Goal: Task Accomplishment & Management: Complete application form

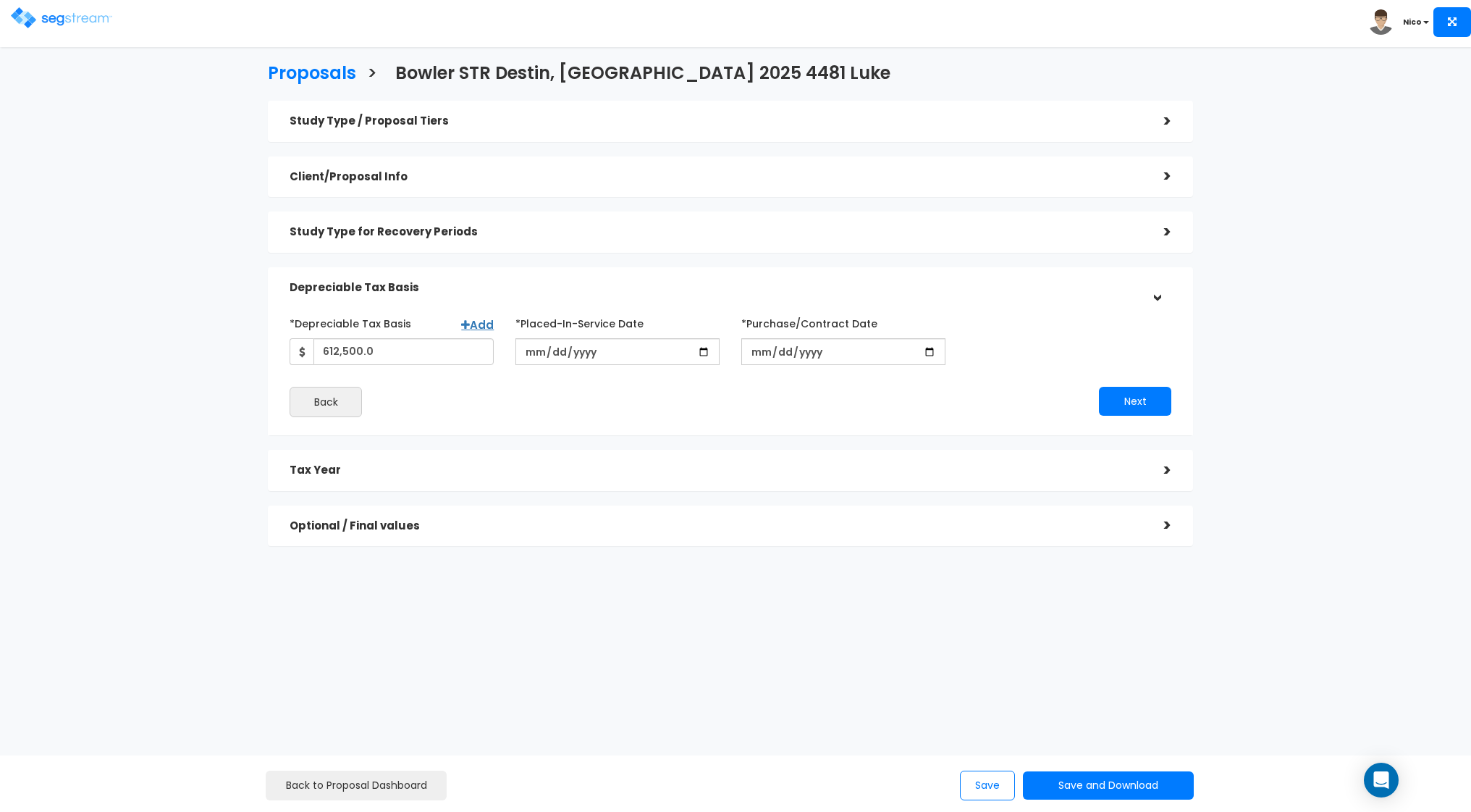
click at [190, 249] on div "Proposals > Bowler STR Destin, [GEOGRAPHIC_DATA] 2025 4481 Luke Study Type / Pr…" at bounding box center [730, 308] width 1208 height 779
click at [405, 116] on h5 "Study Type / Proposal Tiers" at bounding box center [715, 122] width 853 height 12
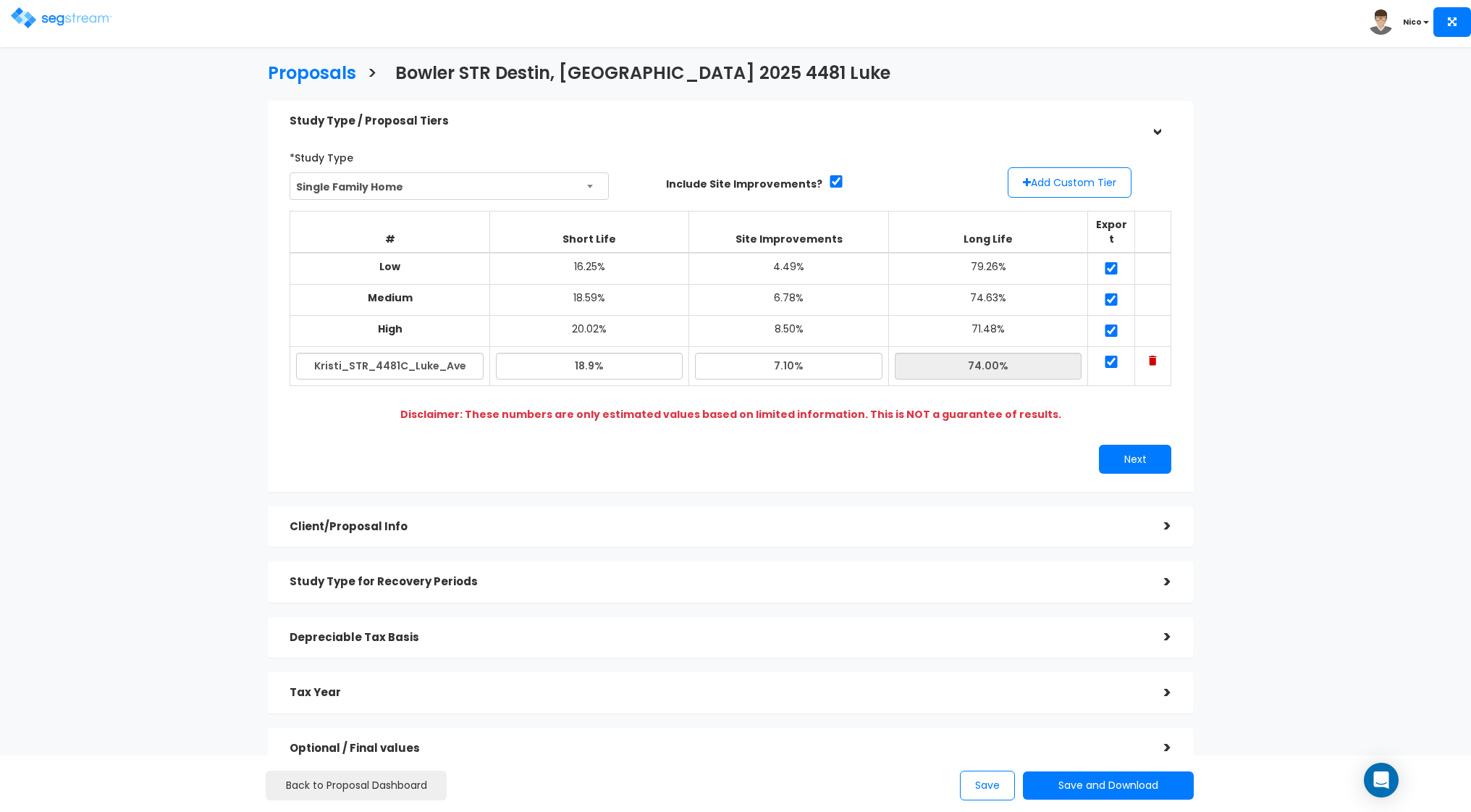
click at [361, 521] on h5 "Client/Proposal Info" at bounding box center [715, 527] width 853 height 12
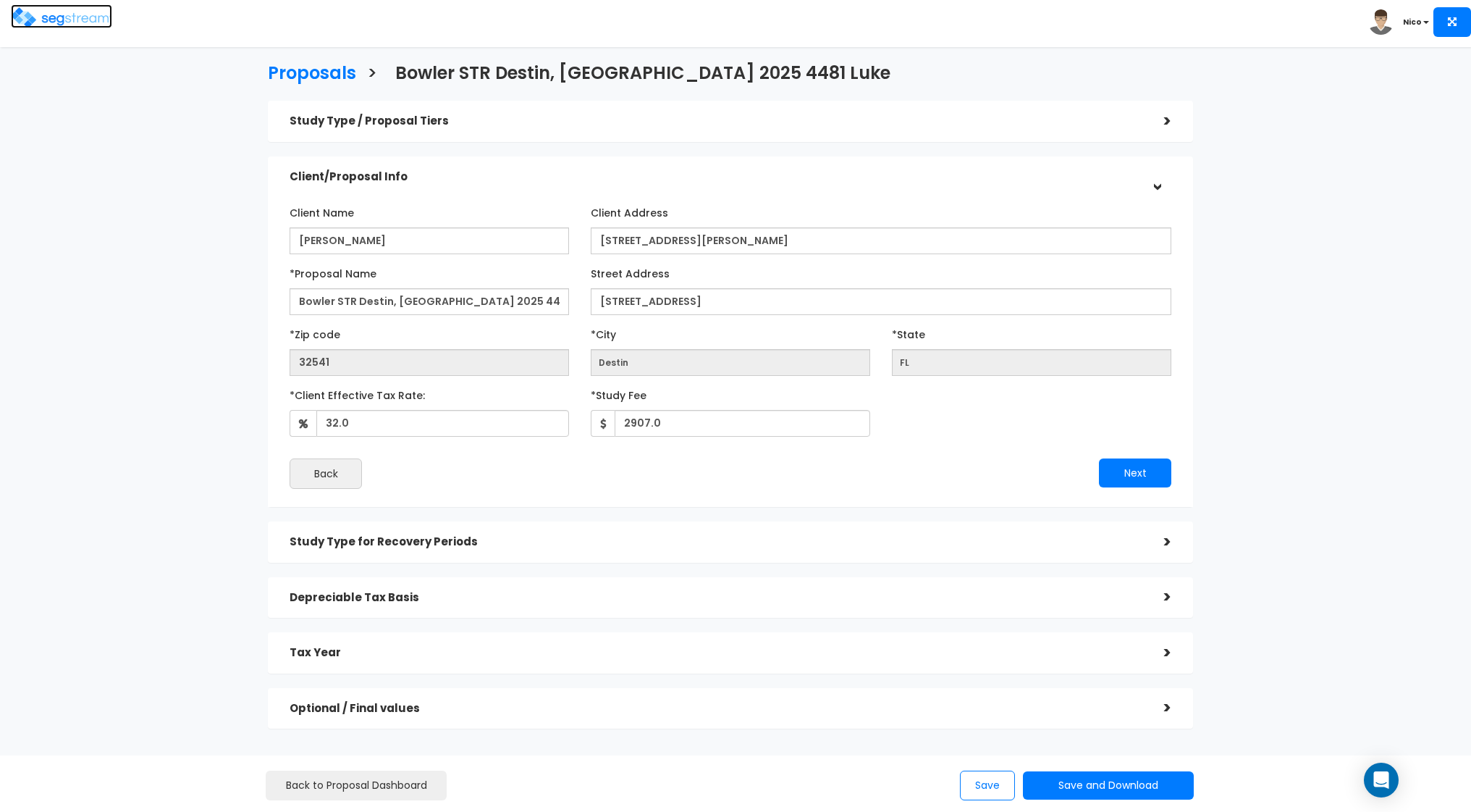
click at [61, 7] on link at bounding box center [61, 11] width 102 height 15
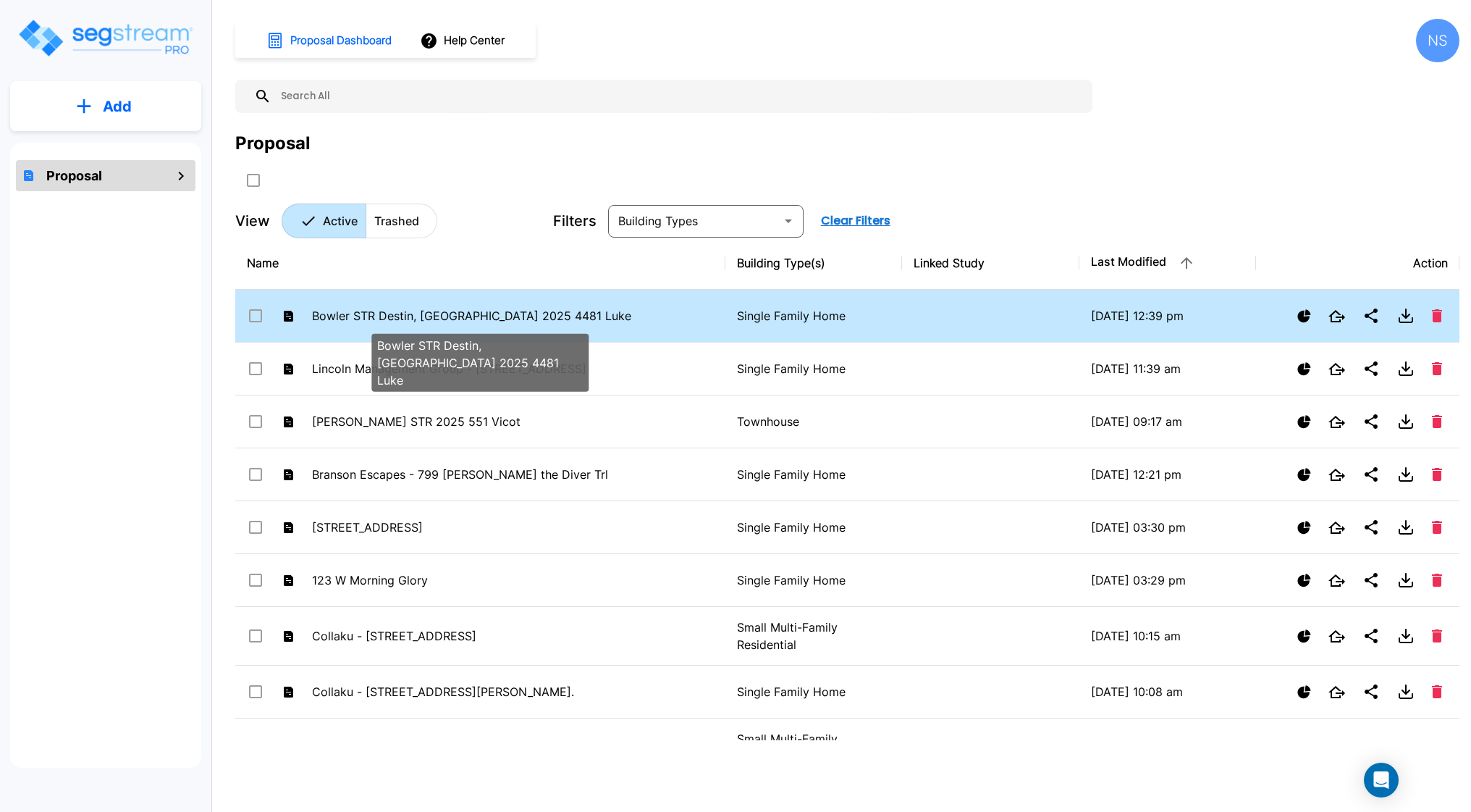
click at [392, 313] on p "Bowler STR Destin, [GEOGRAPHIC_DATA] 2025 4481 Luke" at bounding box center [480, 316] width 336 height 18
checkbox input "false"
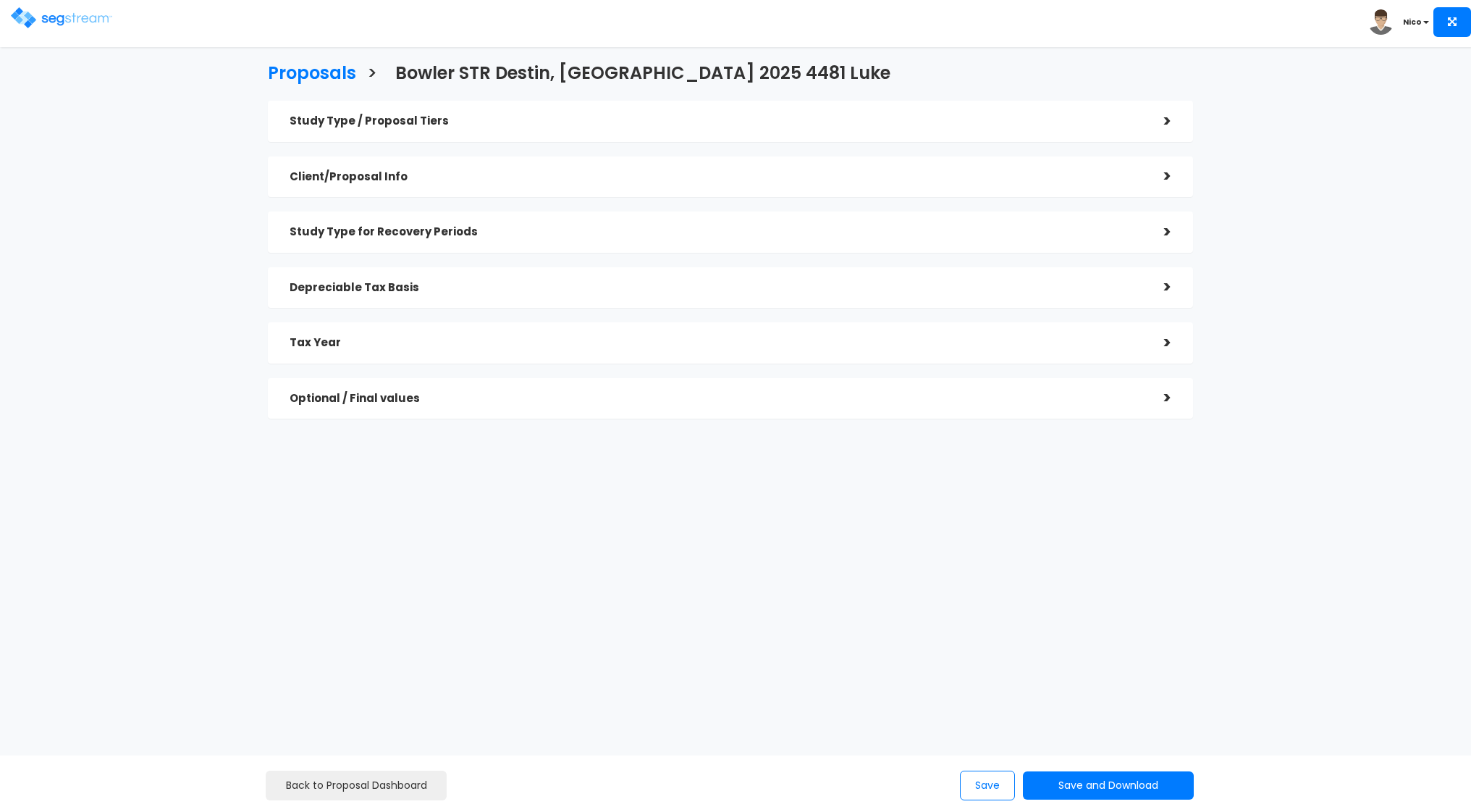
checkbox input "true"
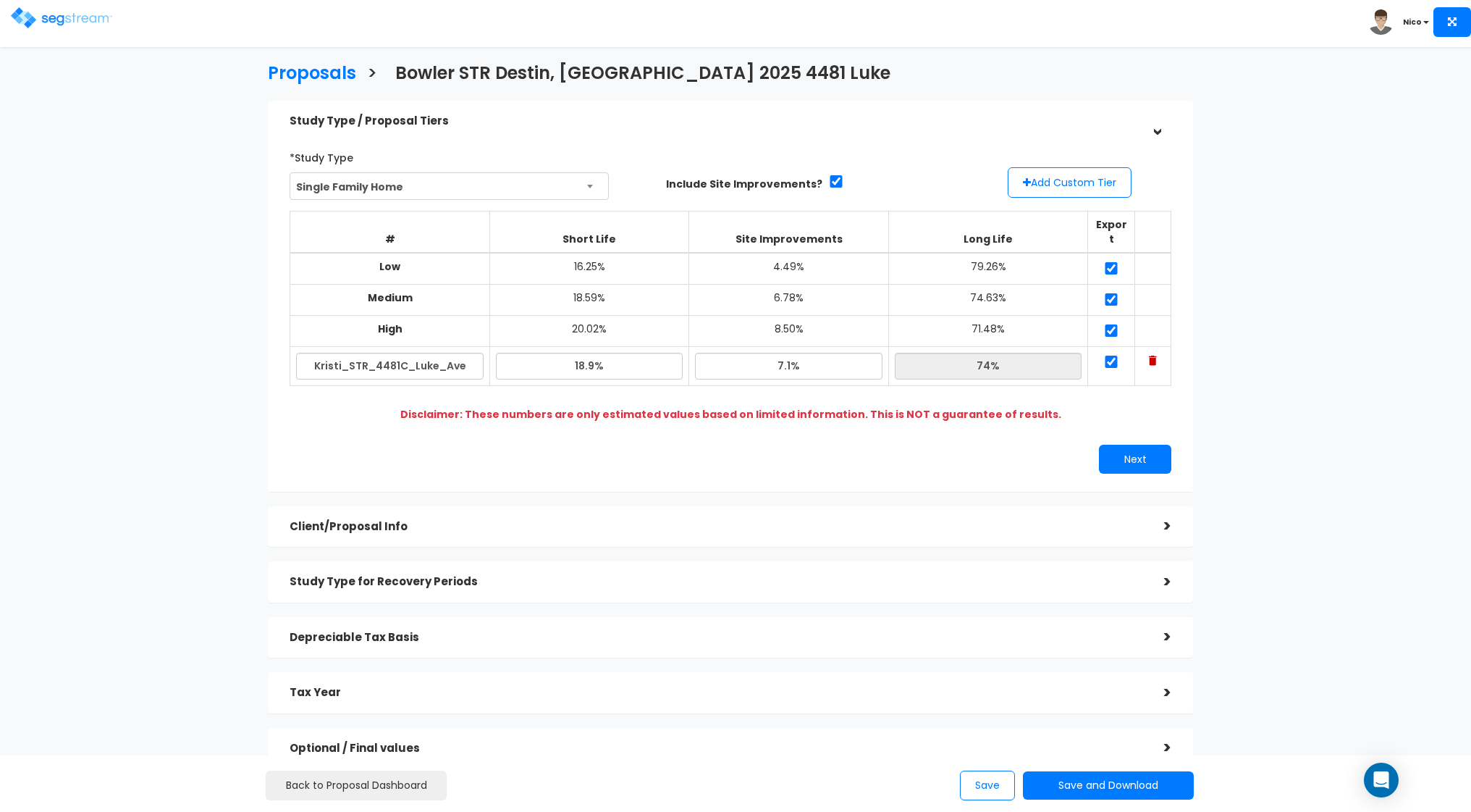
click at [1191, 356] on div "*Study Type Single Family Home Assisted/Senior Living Auto Repair Shop Auto Dea…" at bounding box center [730, 309] width 926 height 365
click at [1132, 445] on button "Next" at bounding box center [1135, 458] width 72 height 29
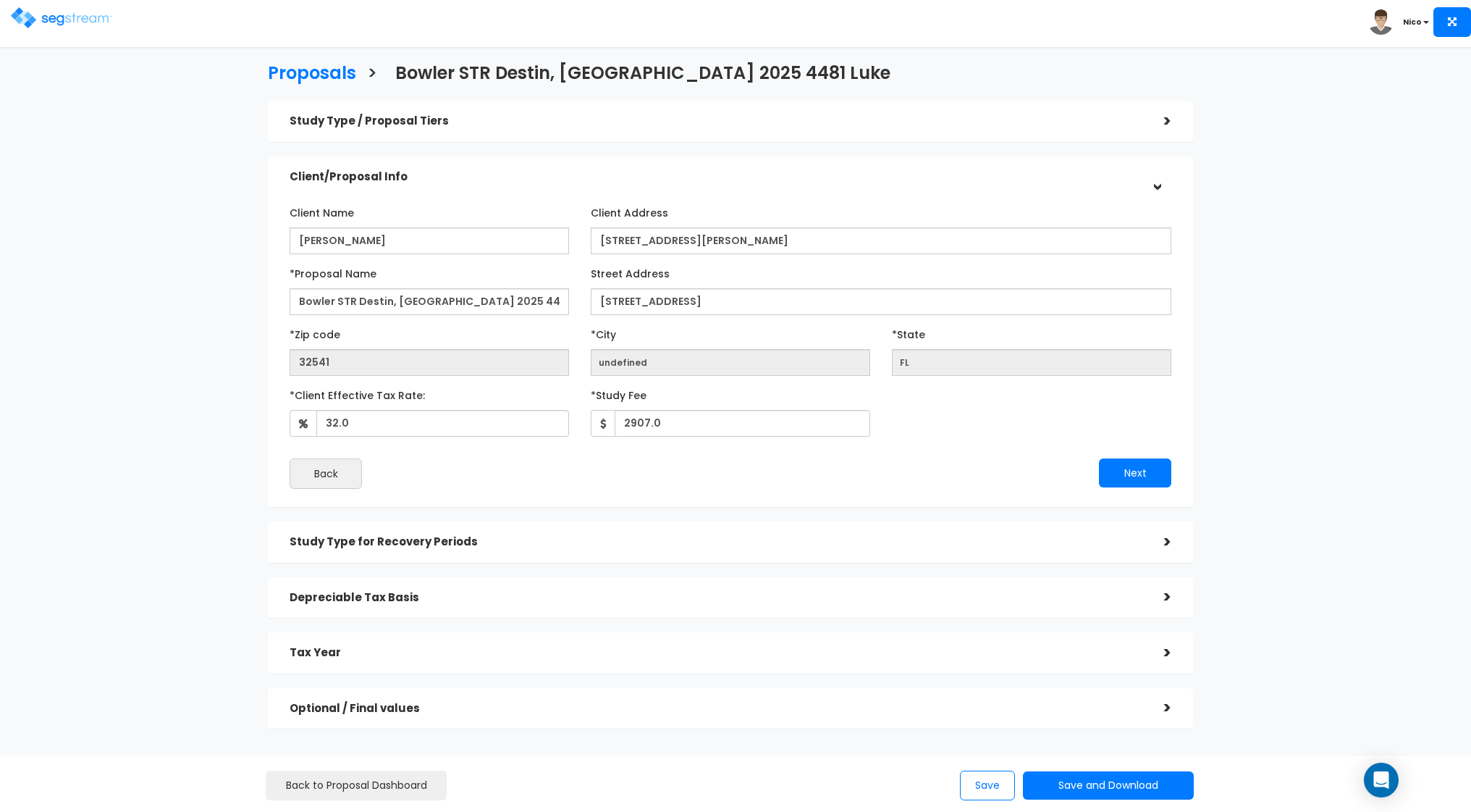
click at [1132, 443] on div "Client Name Kristi Bowler Client Address *Proposal Name FL" at bounding box center [730, 345] width 882 height 288
click at [1135, 471] on button "Next" at bounding box center [1135, 472] width 72 height 29
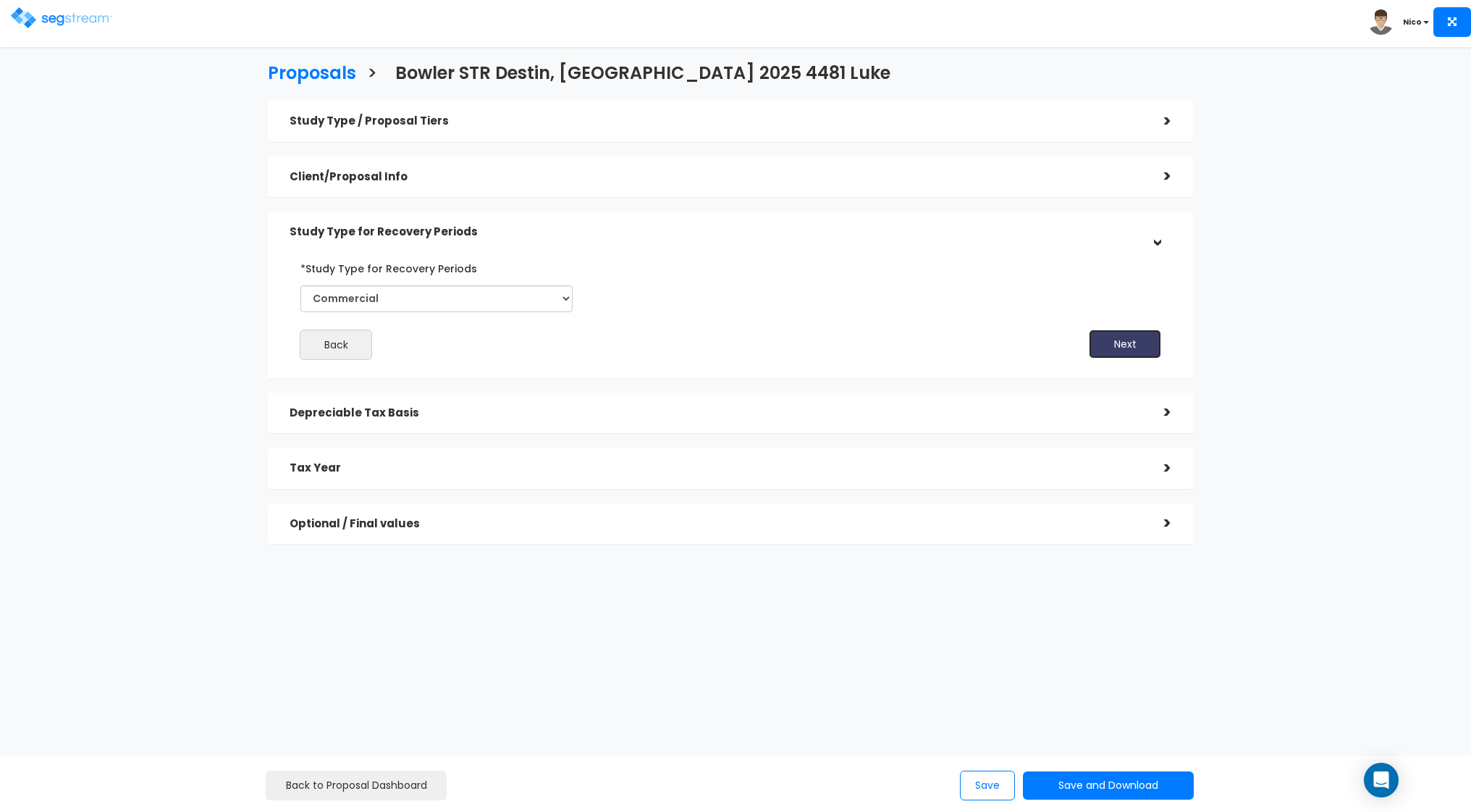
click at [1125, 353] on button "Next" at bounding box center [1124, 343] width 72 height 29
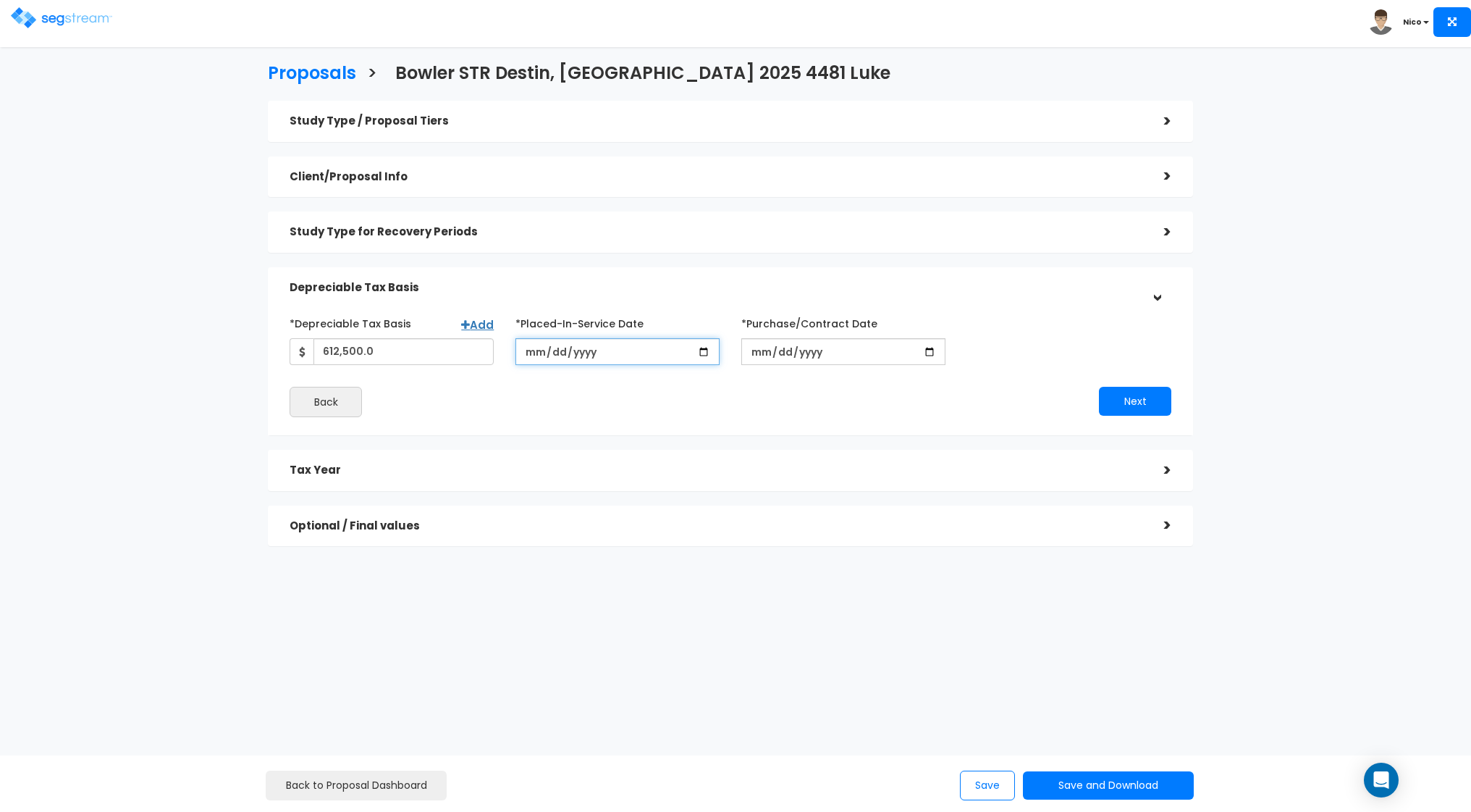
click at [532, 357] on input "2025-06-12" at bounding box center [617, 351] width 204 height 27
type input "2025-08-30"
click at [550, 383] on div "*Depreciable Tax Basis Add 612,500.0 *Placed-In-Service Date" at bounding box center [730, 364] width 882 height 106
click at [762, 356] on input "*Purchase/Contract Date" at bounding box center [844, 351] width 204 height 27
type input "2025-06-09"
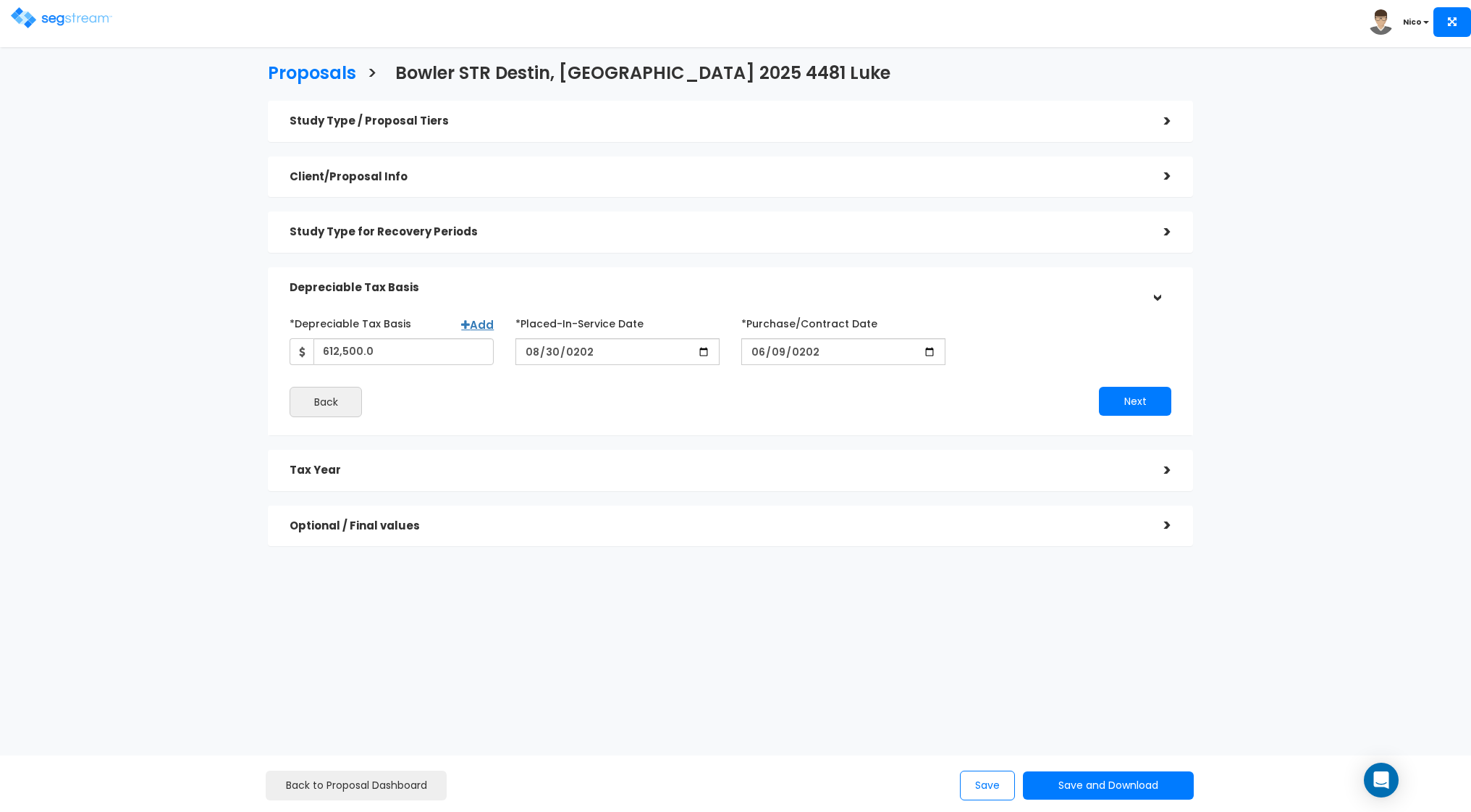
click at [764, 404] on div "Next" at bounding box center [956, 400] width 451 height 29
click at [1124, 394] on button "Next" at bounding box center [1135, 400] width 72 height 29
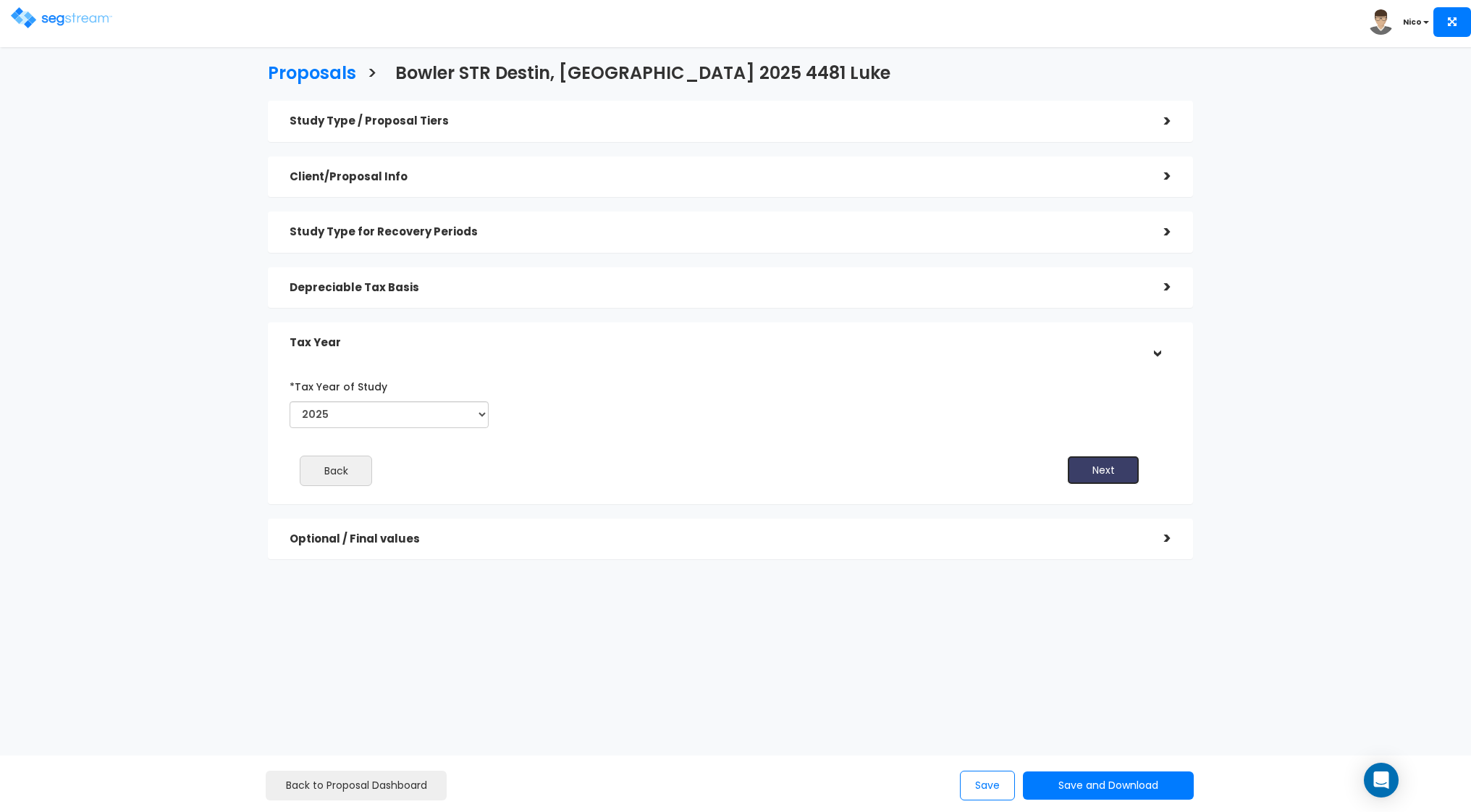
click at [1086, 471] on button "Next" at bounding box center [1103, 469] width 72 height 29
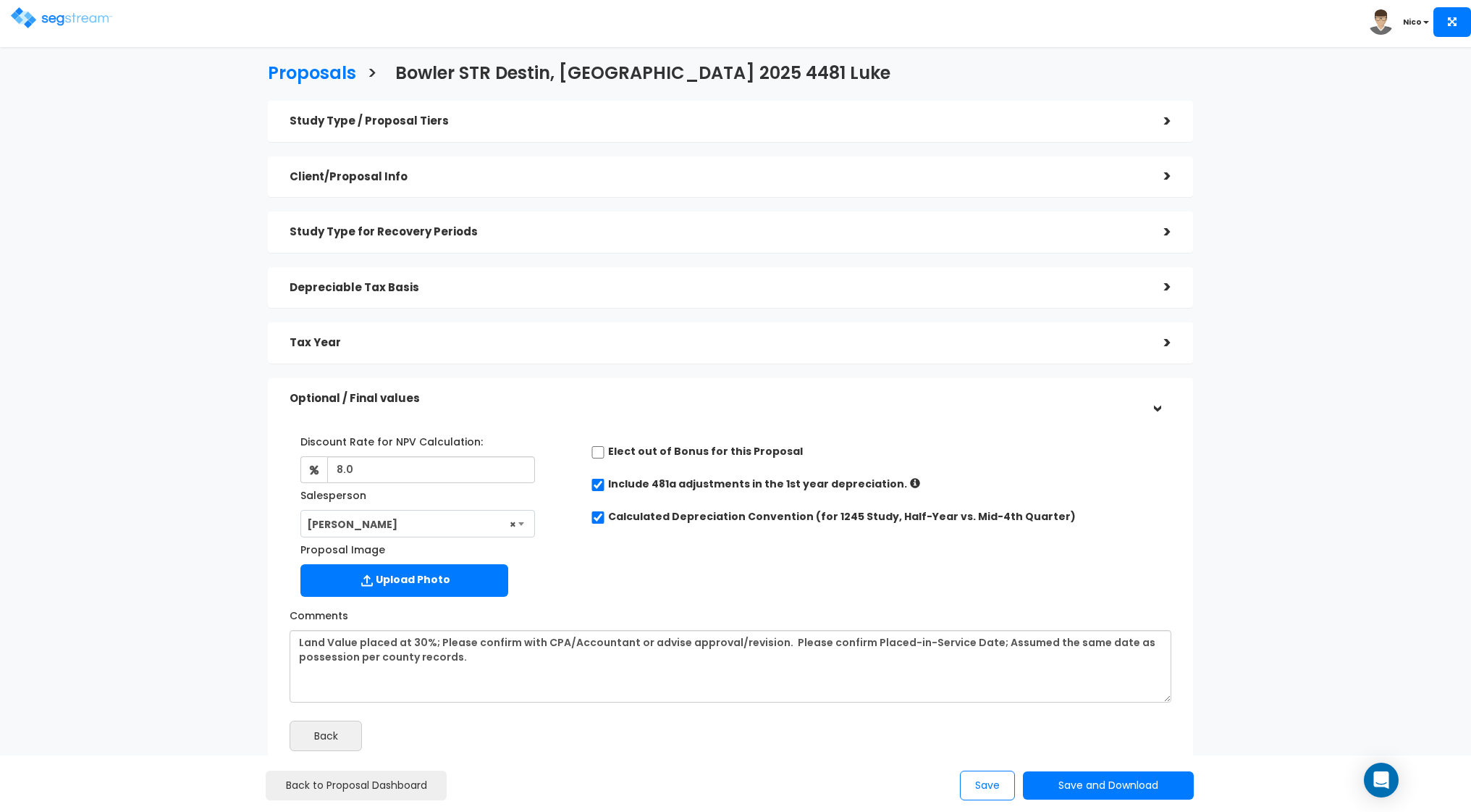
click at [882, 576] on div "Discount Rate for NPV Calculation: 8.0 Salesperson Select Salesperson × Proposa…" at bounding box center [730, 512] width 904 height 181
drag, startPoint x: 780, startPoint y: 641, endPoint x: 645, endPoint y: 652, distance: 135.4
click at [645, 652] on textarea "Land Value placed at 30%; Please confirm with CPA/Accountant or advise approval…" at bounding box center [730, 666] width 882 height 72
type textarea "Land Value placed at 30%; Please confirm with CPA/Accountant or advise approval…"
click at [1175, 601] on div "Discount Rate for NPV Calculation: 8.0 Salesperson Select Salesperson × Proposa…" at bounding box center [730, 512] width 904 height 181
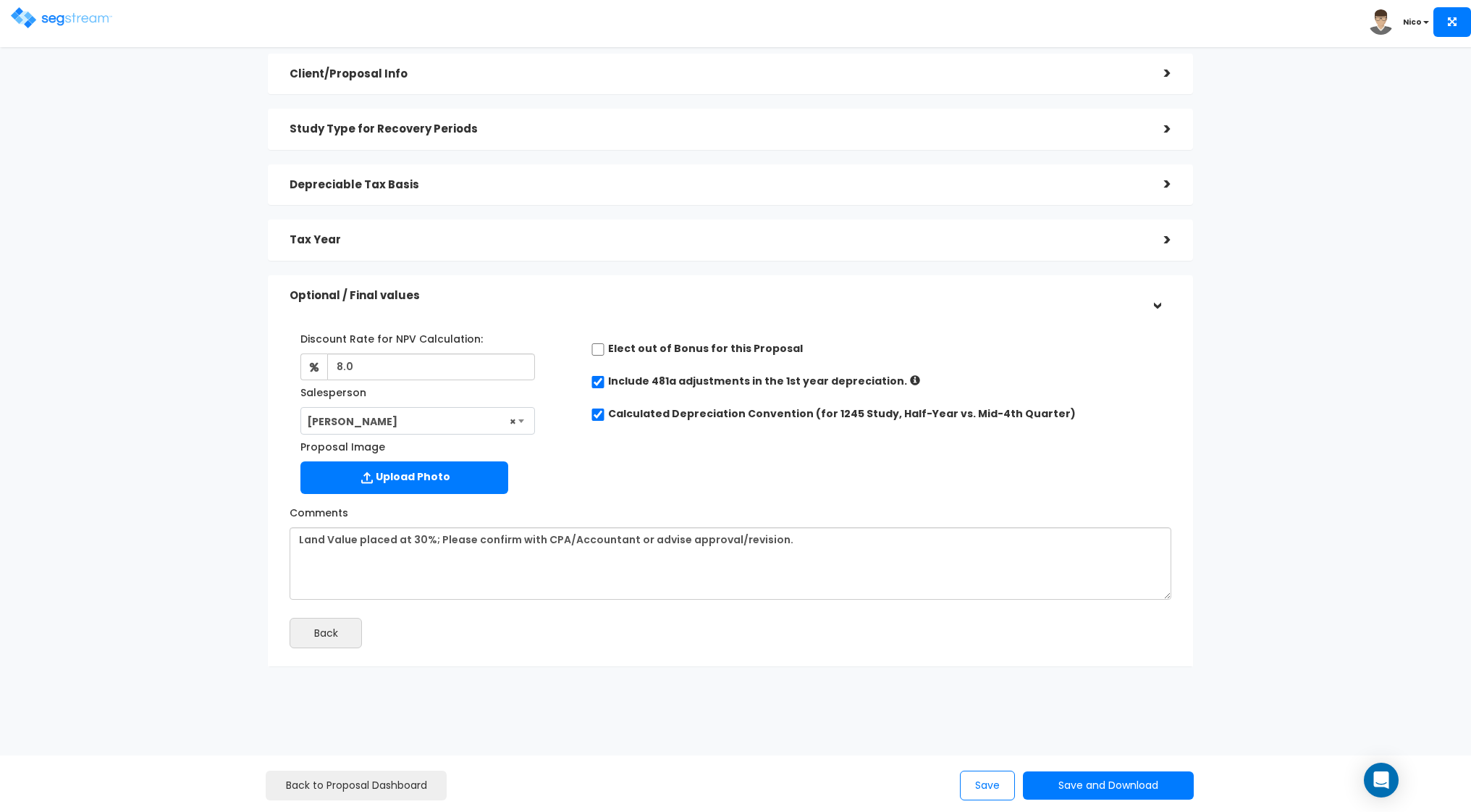
scroll to position [109, 0]
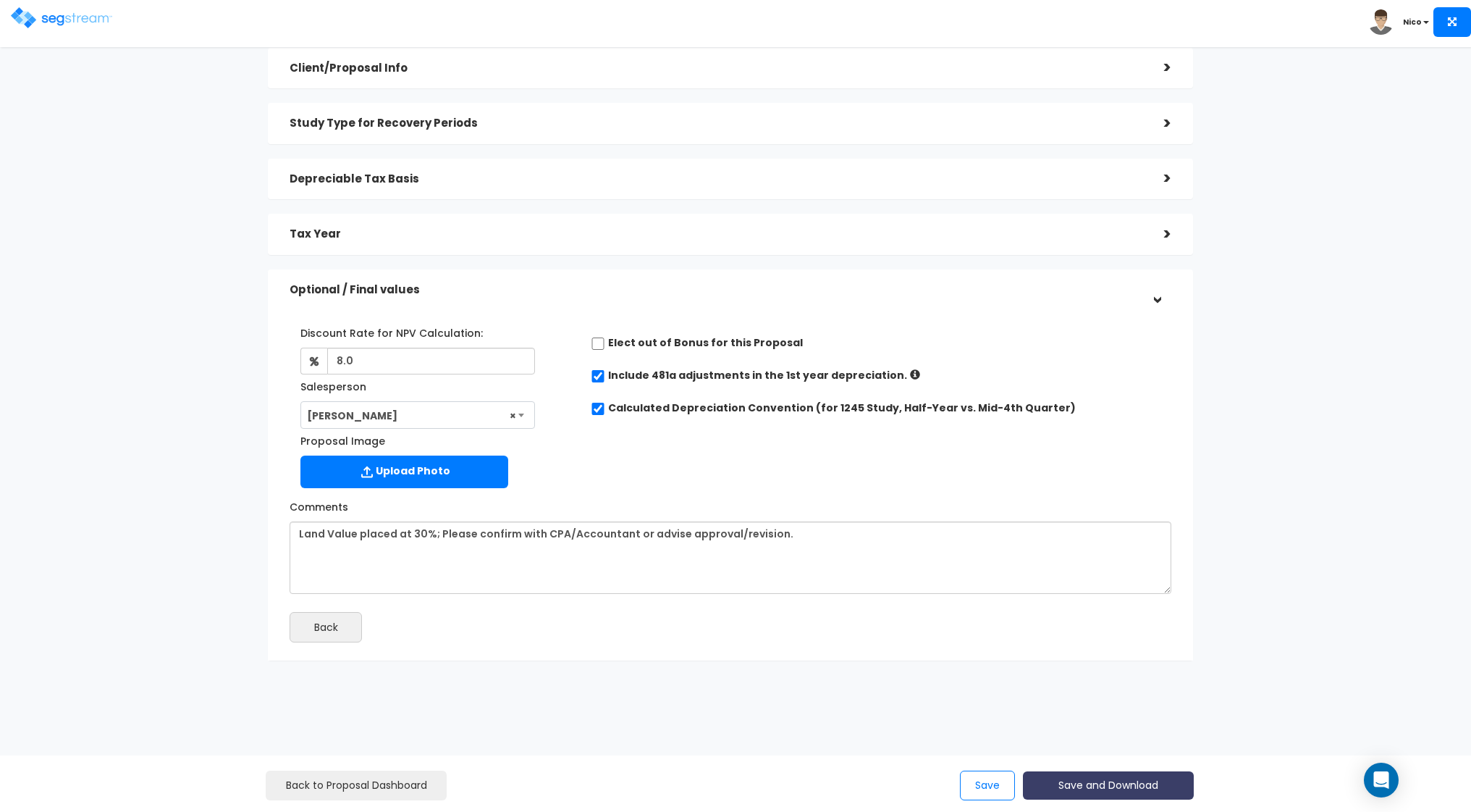
click at [1109, 791] on button "Save and Download" at bounding box center [1108, 785] width 171 height 29
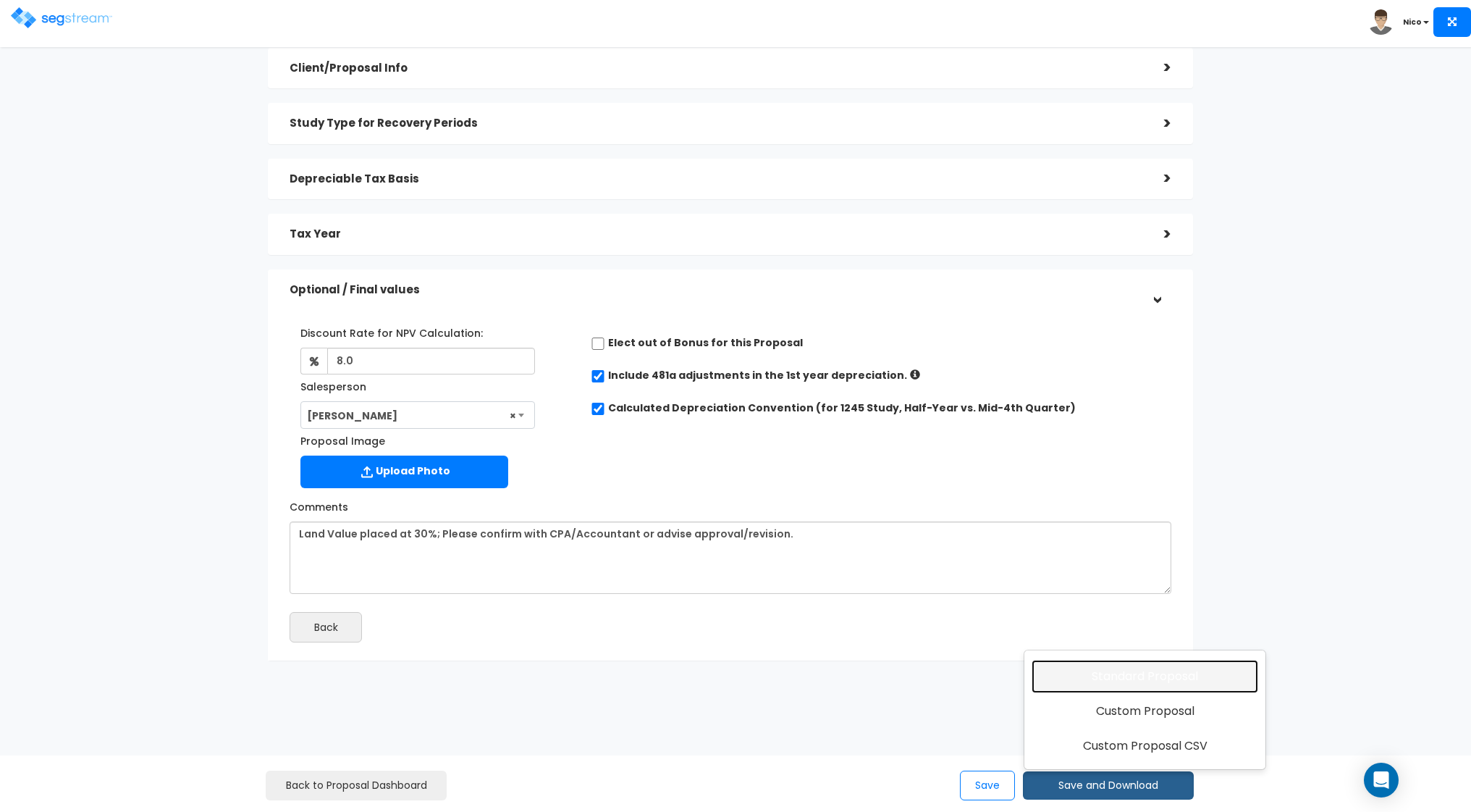
click at [1120, 683] on link "Standard Proposal" at bounding box center [1144, 677] width 226 height 34
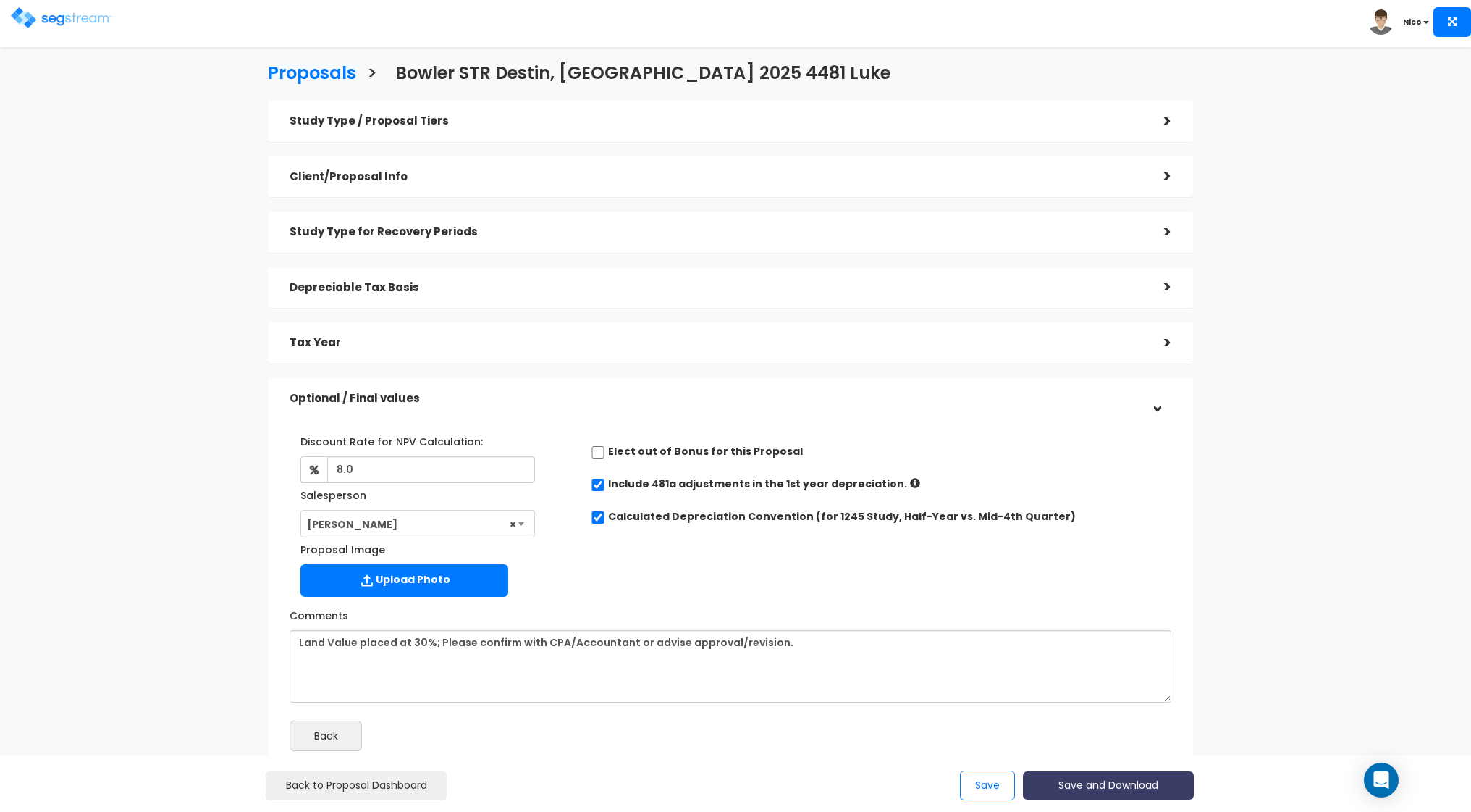
click at [1110, 784] on button "Save and Download" at bounding box center [1108, 785] width 171 height 29
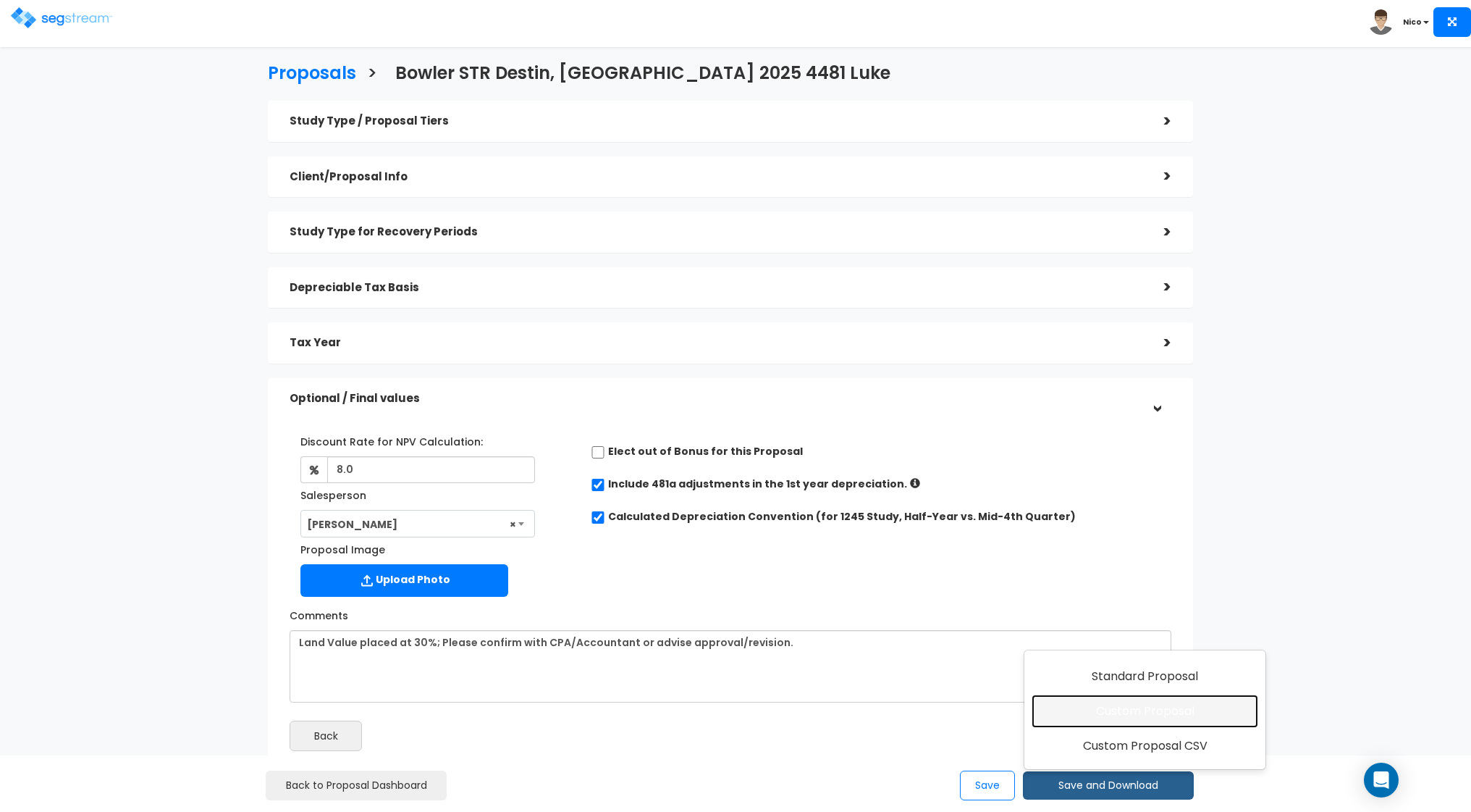
click at [1141, 708] on link "Custom Proposal" at bounding box center [1144, 711] width 226 height 34
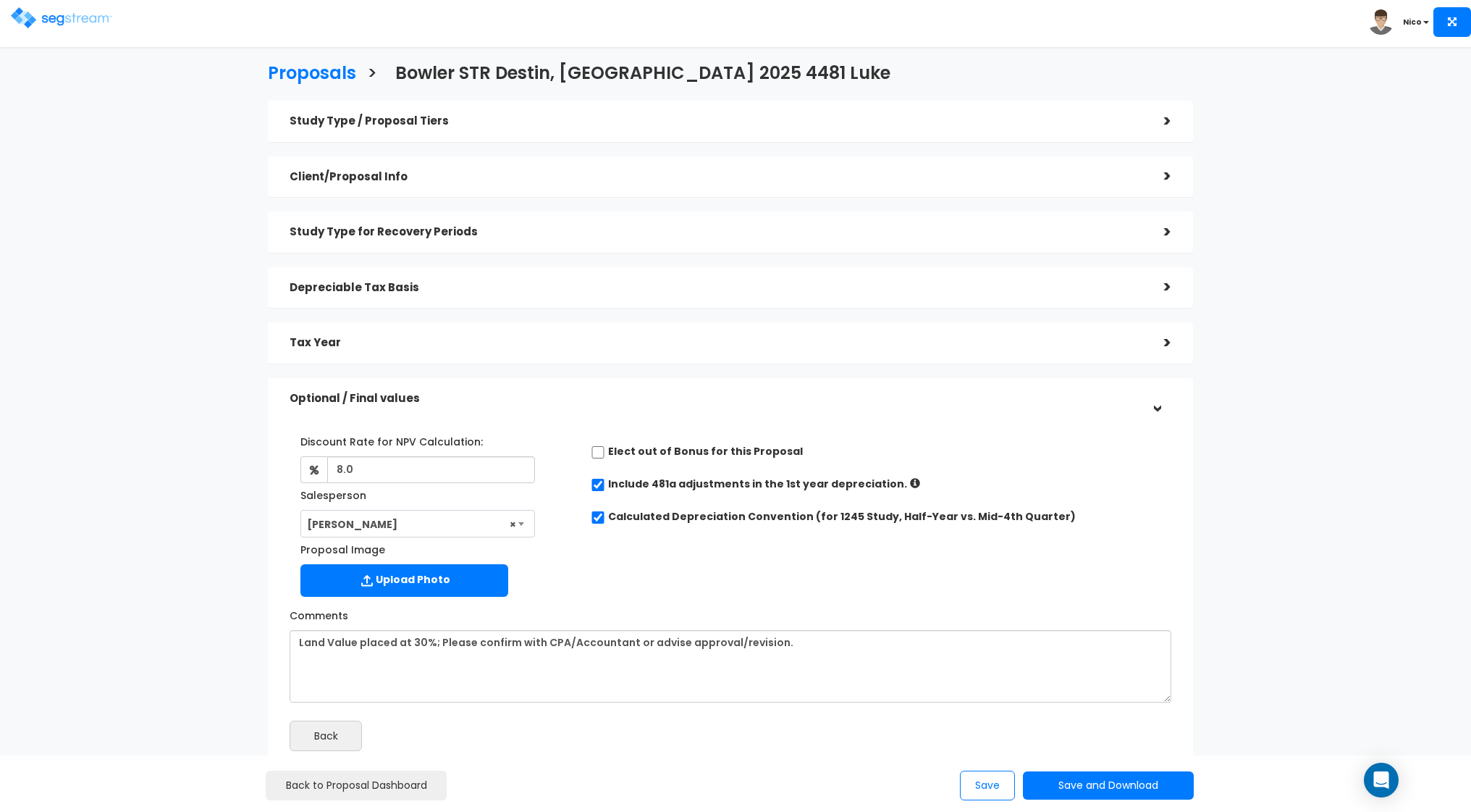
click at [239, 564] on div "Proposals > Bowler STR Destin, FL 2025 4481 Luke Study Type / Proposal Tiers > …" at bounding box center [730, 420] width 1208 height 1003
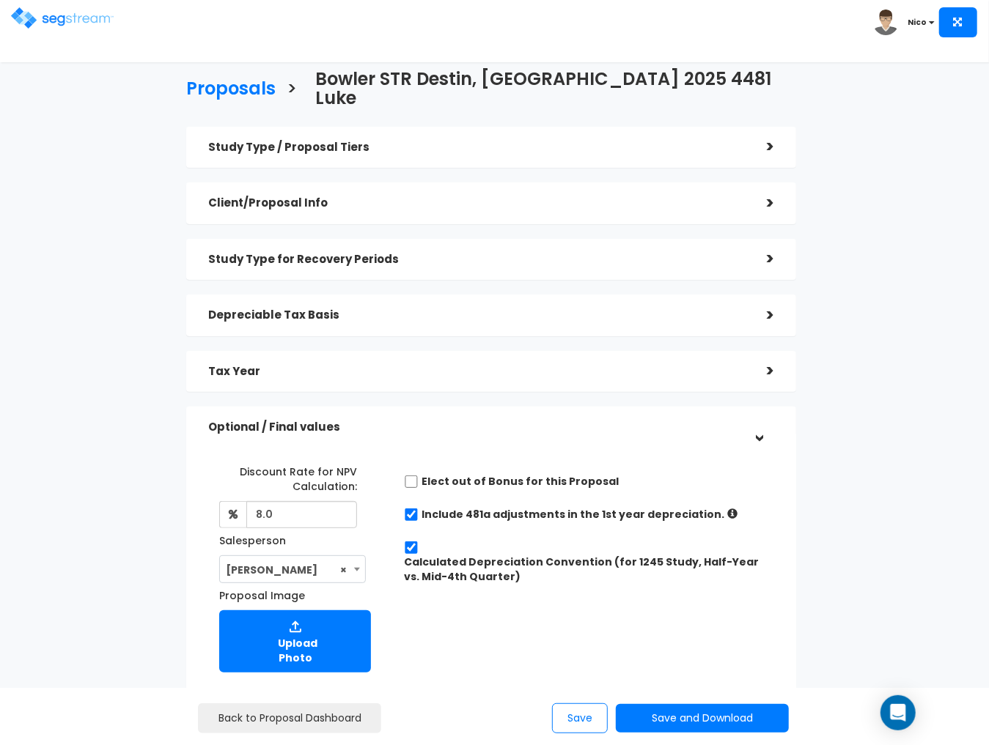
click at [266, 141] on h5 "Study Type / Proposal Tiers" at bounding box center [476, 147] width 537 height 12
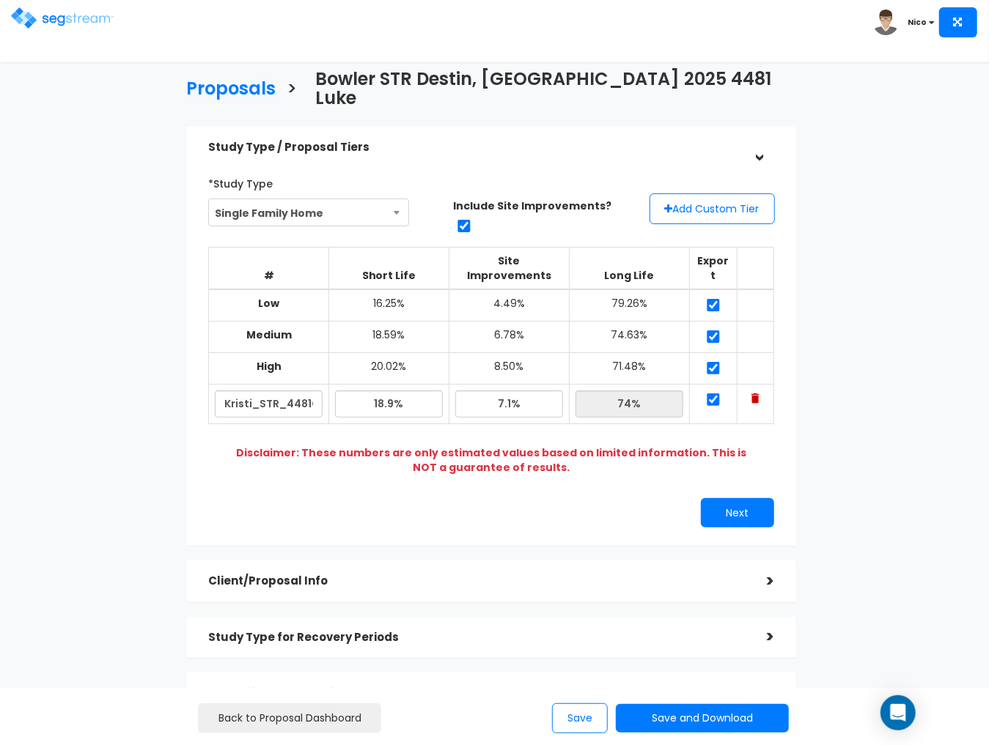
click at [286, 575] on h5 "Client/Proposal Info" at bounding box center [476, 581] width 537 height 12
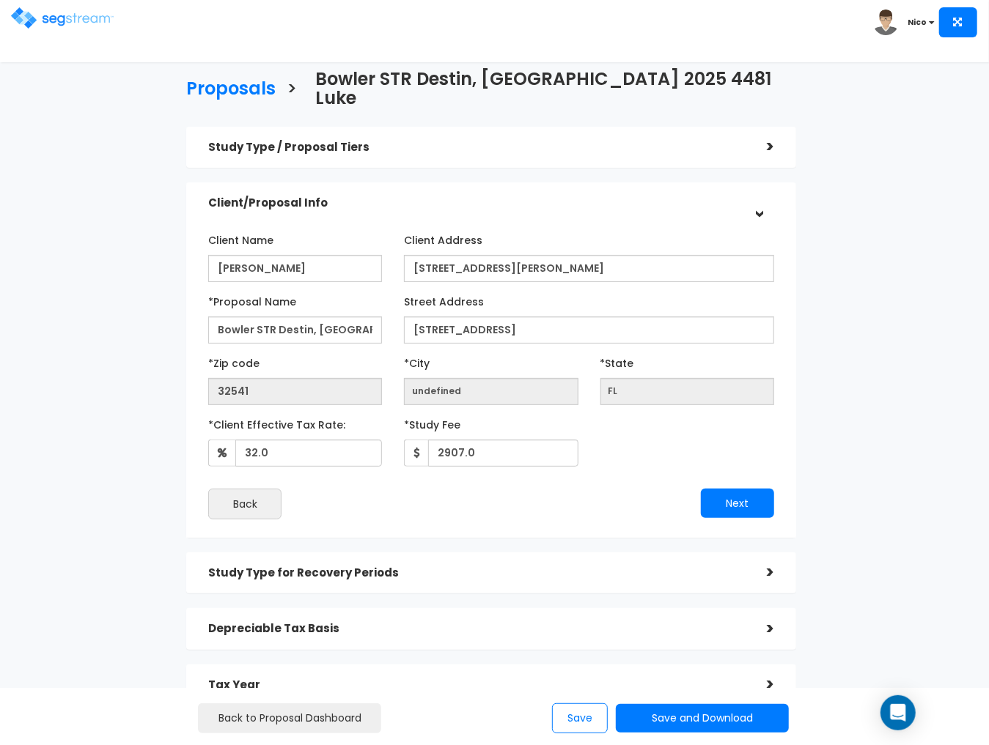
click at [285, 567] on h5 "Study Type for Recovery Periods" at bounding box center [476, 573] width 537 height 12
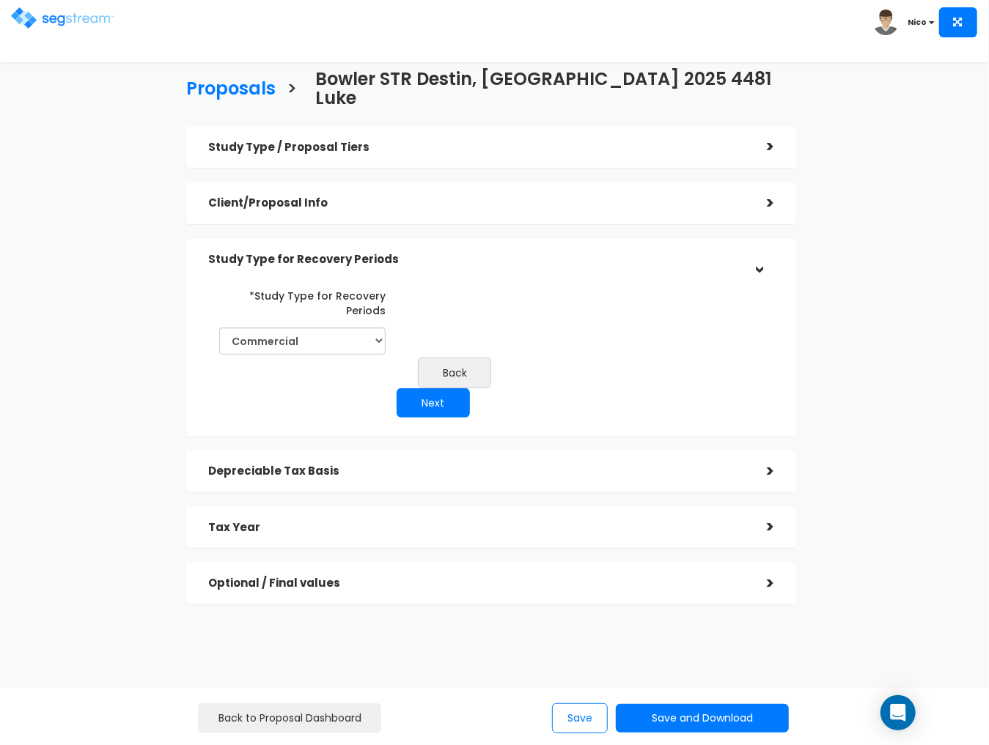
click at [317, 465] on h5 "Depreciable Tax Basis" at bounding box center [476, 471] width 537 height 12
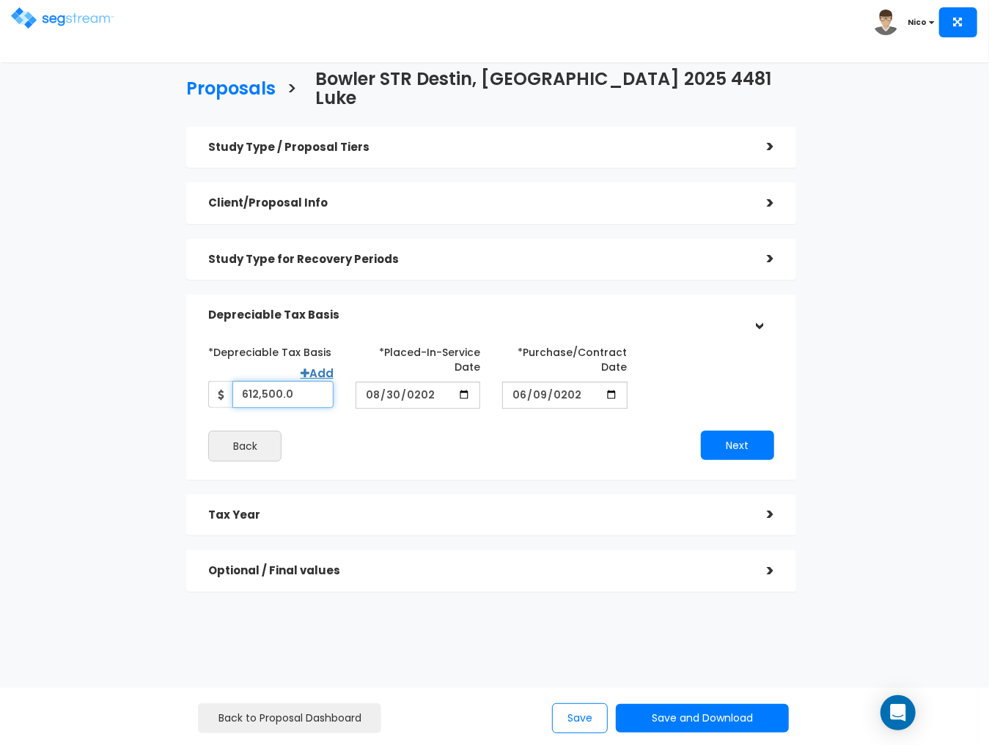
drag, startPoint x: 298, startPoint y: 378, endPoint x: 199, endPoint y: 377, distance: 98.2
click at [199, 377] on div "*Depreciable Tax Basis Add 612,500.0" at bounding box center [270, 374] width 147 height 68
type input "657,500"
click at [726, 431] on button "Next" at bounding box center [737, 445] width 73 height 29
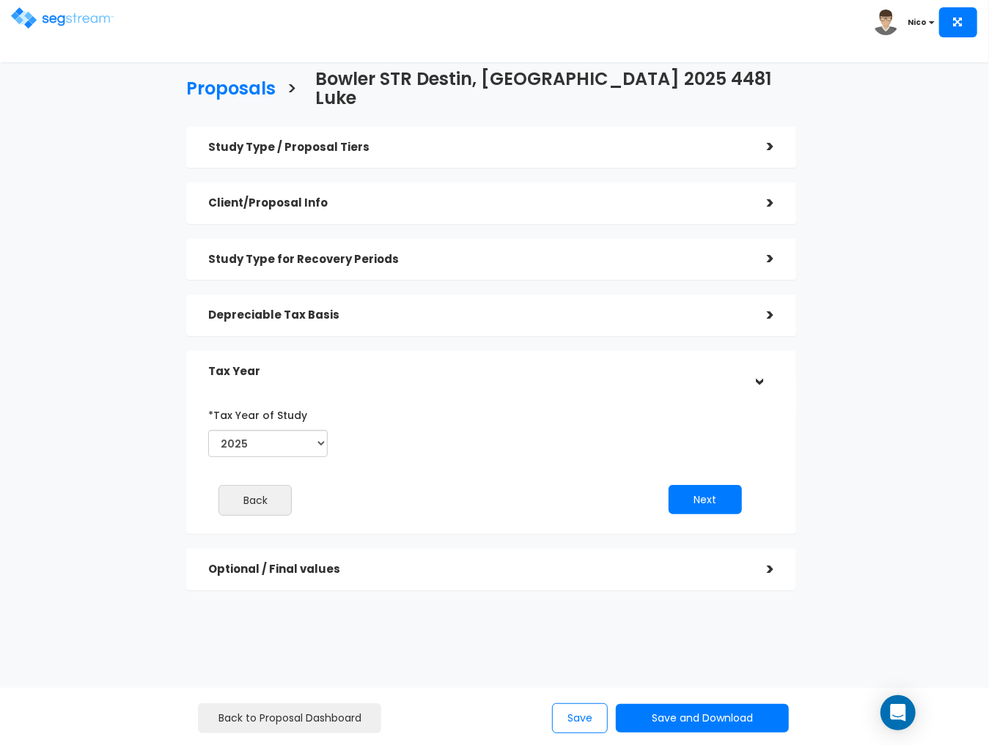
click at [708, 461] on div "*Tax Year of Study 2025 2026 Prior Accumulated Depreciation Back Next" at bounding box center [480, 465] width 566 height 139
click at [704, 485] on button "Next" at bounding box center [704, 499] width 73 height 29
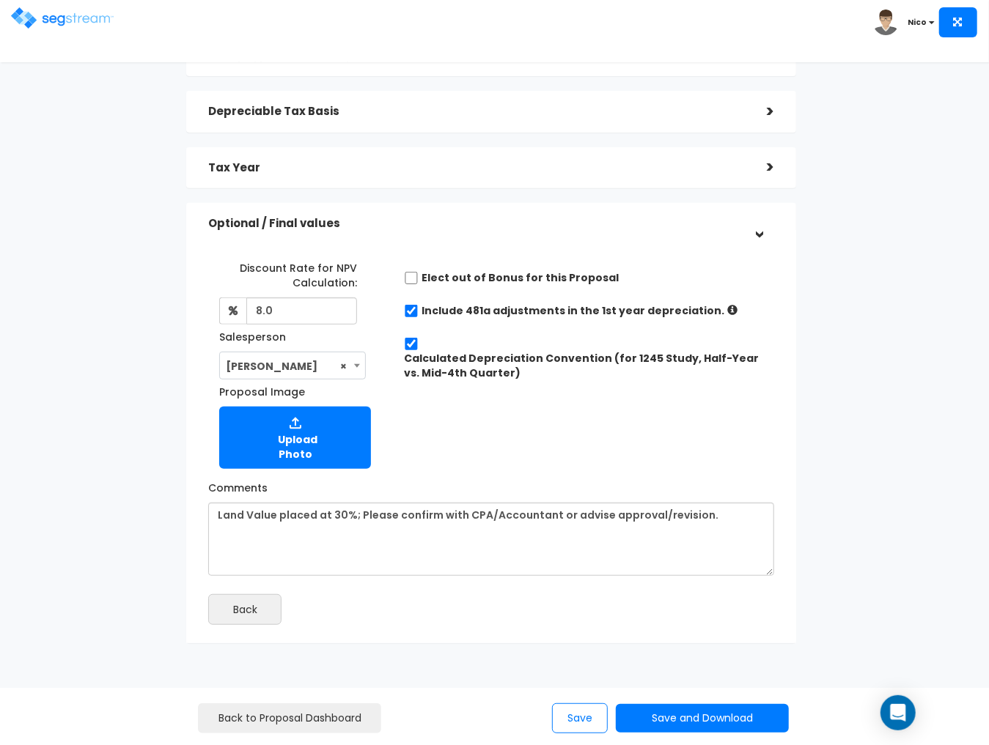
scroll to position [205, 0]
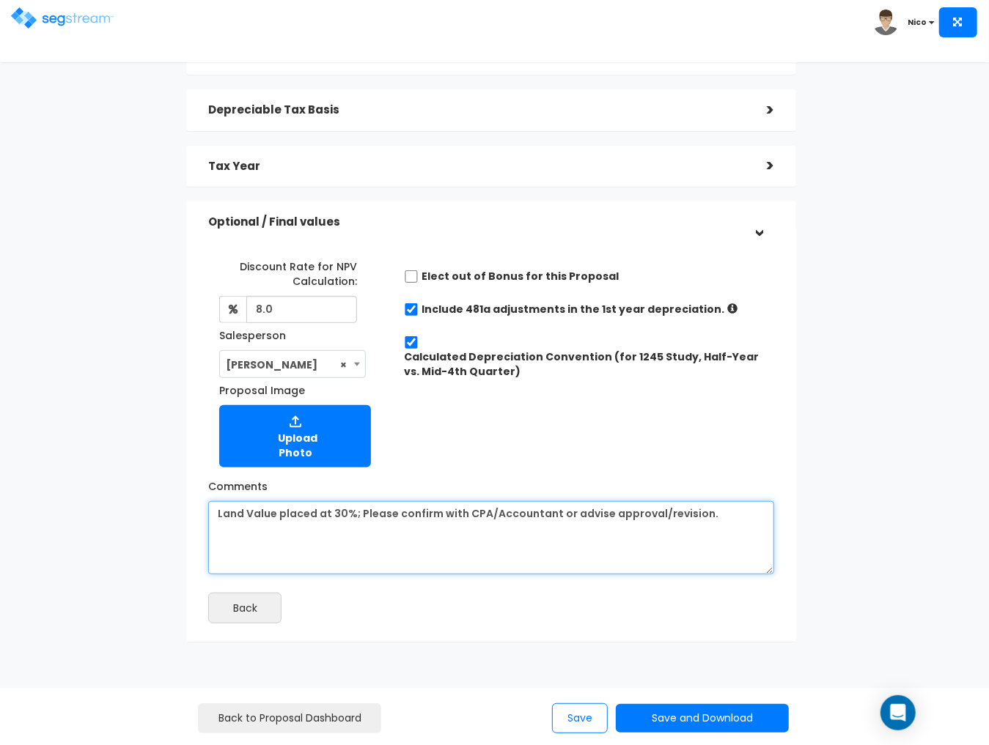
drag, startPoint x: 713, startPoint y: 495, endPoint x: 359, endPoint y: 493, distance: 354.0
click at [359, 501] on textarea "Land Value placed at 30%; Please confirm with CPA/Accountant or advise approval…" at bounding box center [491, 537] width 566 height 73
click at [657, 501] on textarea "Land Value placed at 30%; Please confirm with CPA/Accountant or advise approval…" at bounding box center [491, 537] width 566 height 73
type textarea "Land Value placed at 30%; 60% OF $75K Improvements added to despreciable basis."
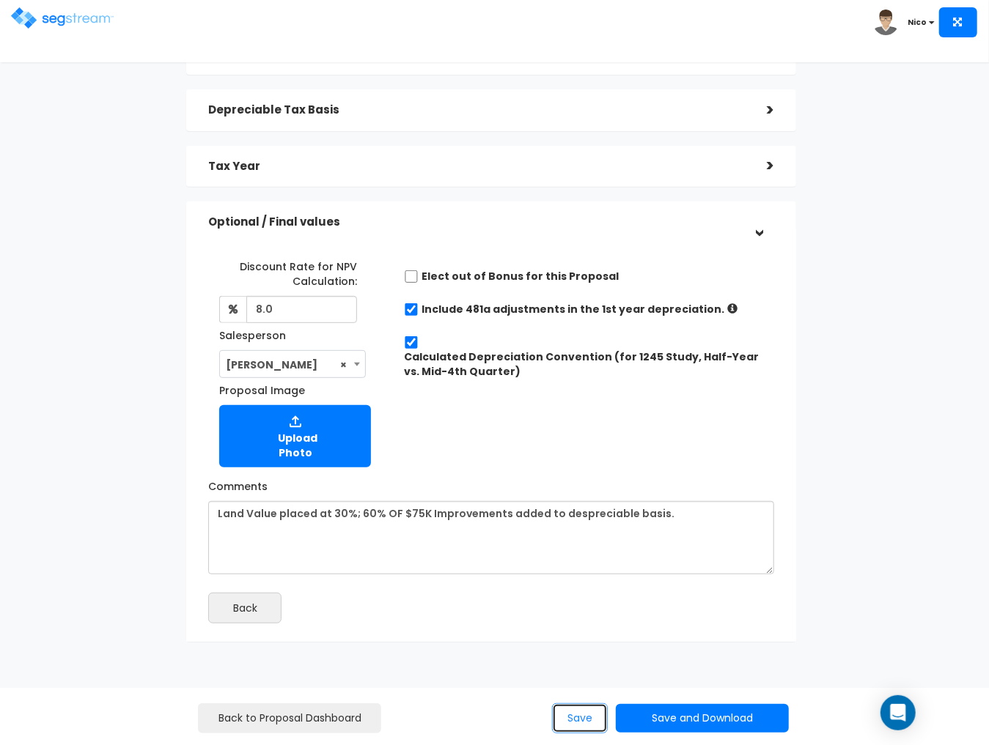
click at [586, 723] on button "Save" at bounding box center [580, 719] width 56 height 30
click at [711, 721] on button "Save and Download" at bounding box center [702, 718] width 173 height 29
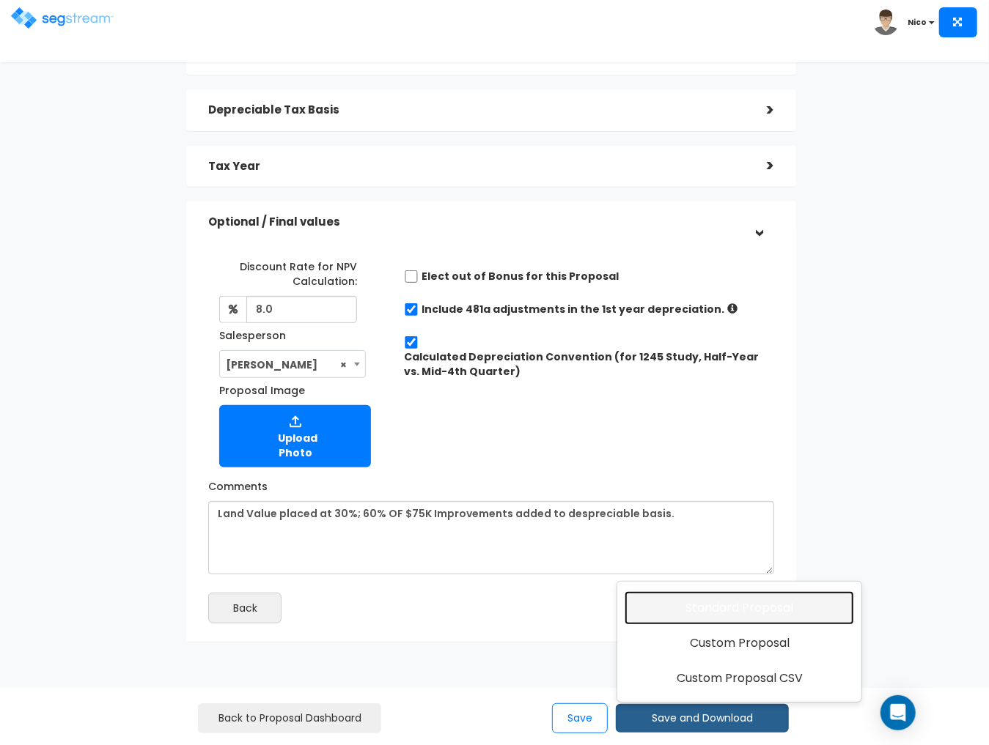
click at [721, 599] on link "Standard Proposal" at bounding box center [738, 608] width 229 height 34
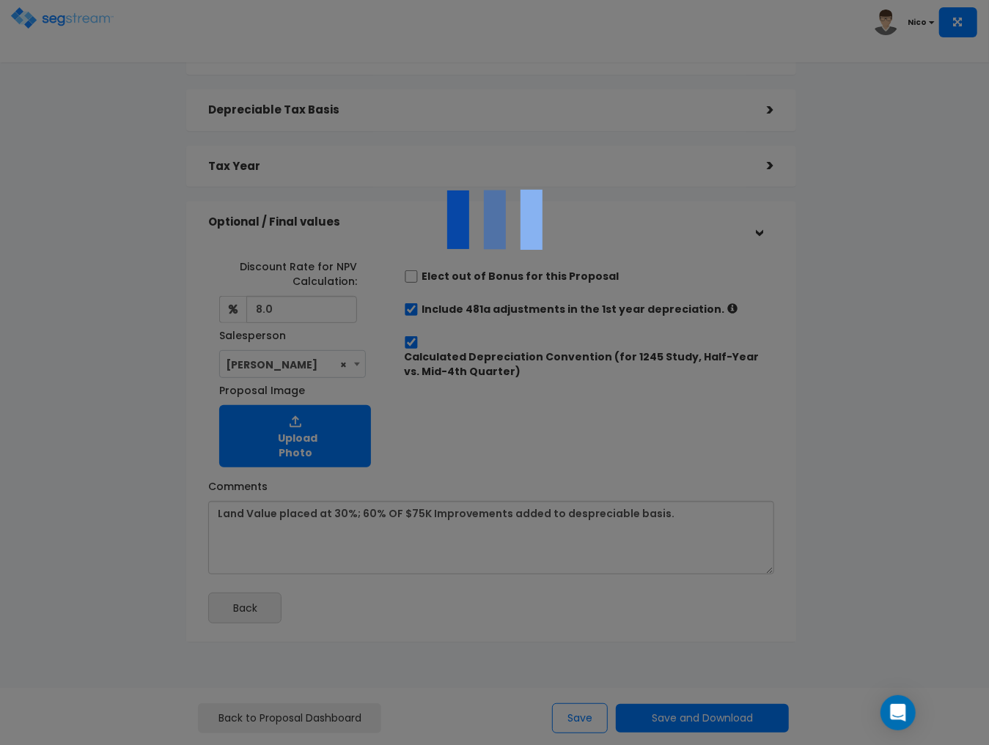
scroll to position [0, 0]
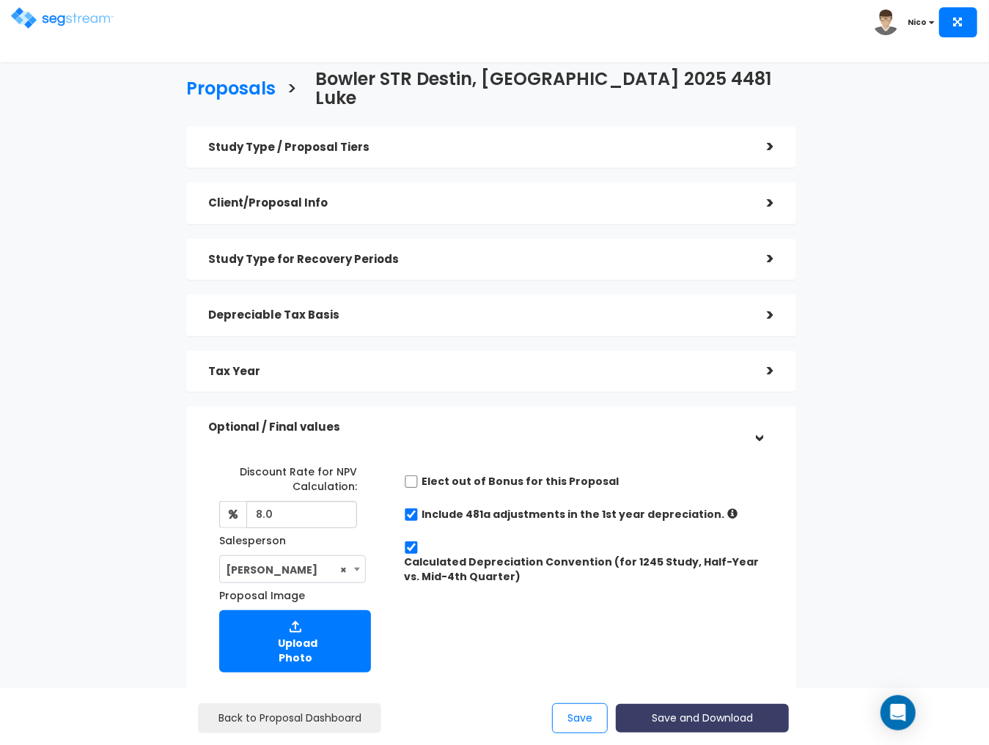
click at [722, 720] on button "Save and Download" at bounding box center [702, 718] width 173 height 29
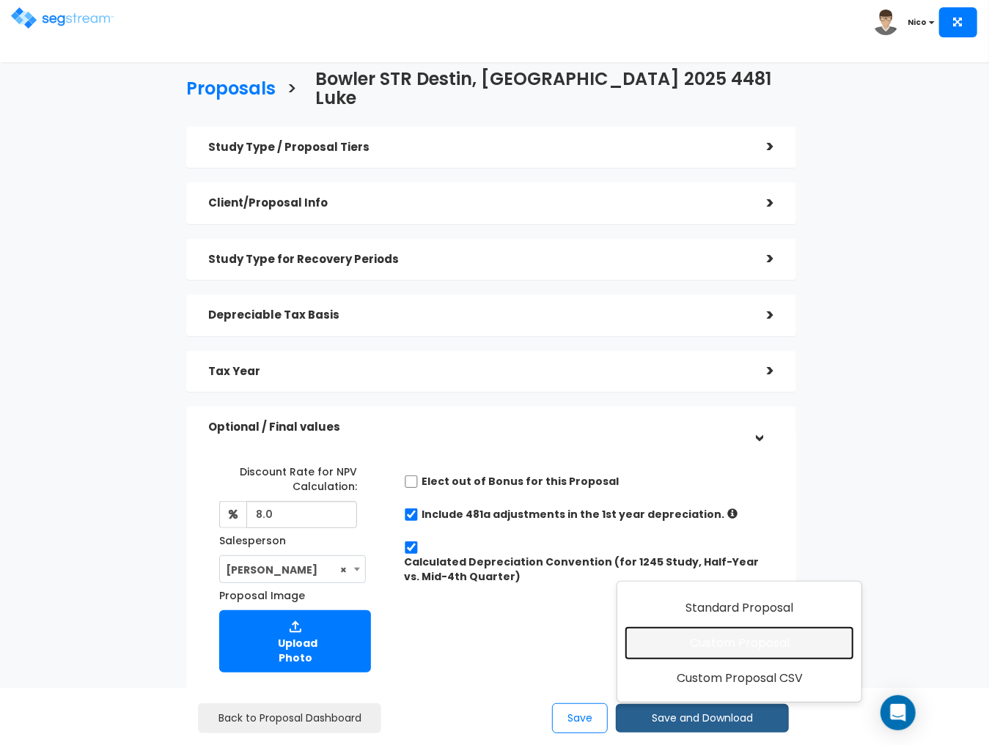
click at [740, 650] on link "Custom Proposal" at bounding box center [738, 644] width 229 height 34
